Goal: Check status

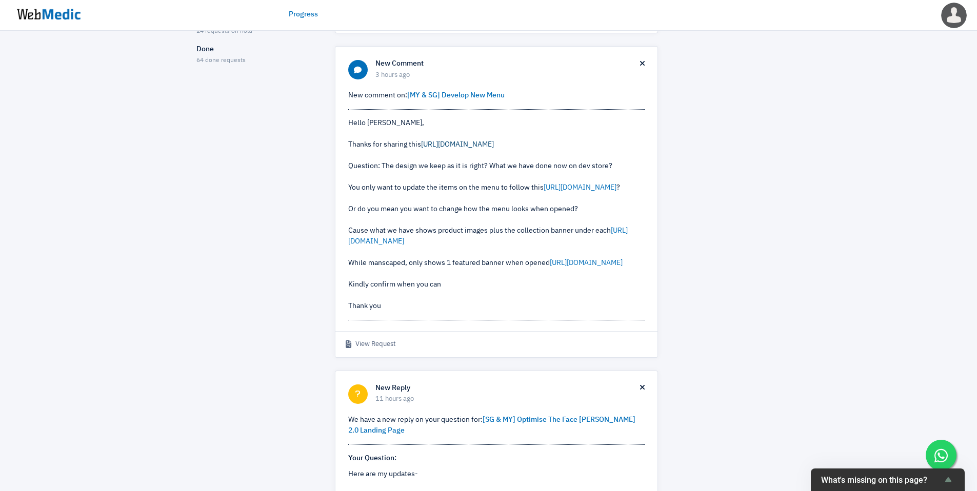
scroll to position [142, 0]
